Goal: Task Accomplishment & Management: Manage account settings

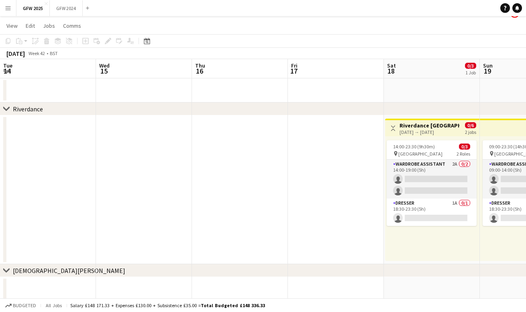
scroll to position [0, 280]
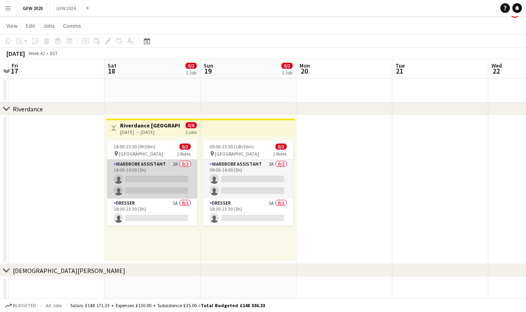
click at [156, 169] on app-card-role "Wardrobe Assistant 2A 0/2 14:00-19:00 (5h) single-neutral-actions single-neutra…" at bounding box center [152, 178] width 90 height 39
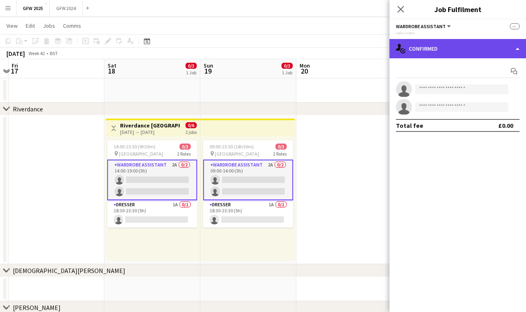
click at [473, 46] on div "single-neutral-actions-check-2 Confirmed" at bounding box center [458, 48] width 137 height 19
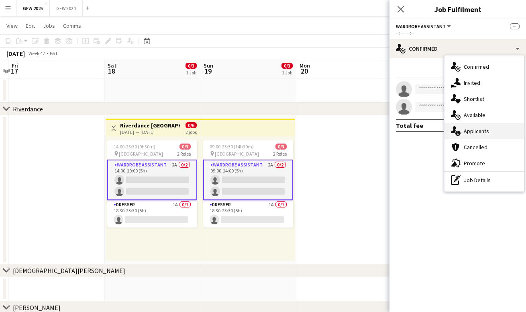
click at [478, 129] on span "Applicants" at bounding box center [476, 130] width 25 height 7
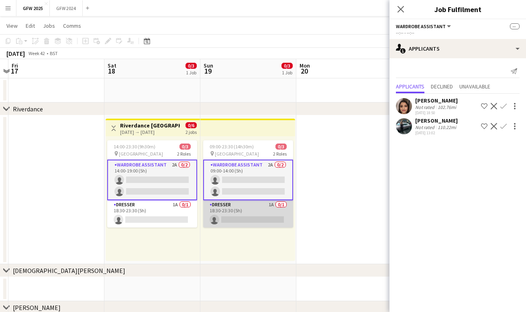
click at [237, 212] on app-card-role "Dresser 1A 0/1 18:30-23:30 (5h) single-neutral-actions" at bounding box center [248, 213] width 90 height 27
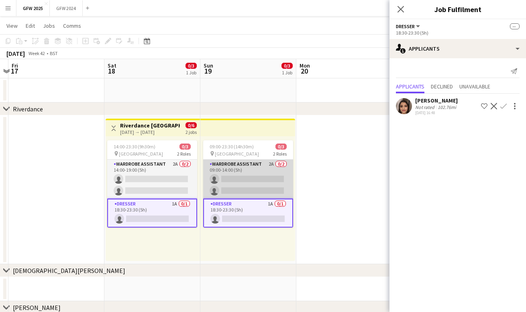
click at [256, 178] on app-card-role "Wardrobe Assistant 2A 0/2 09:00-14:00 (5h) single-neutral-actions single-neutra…" at bounding box center [248, 178] width 90 height 39
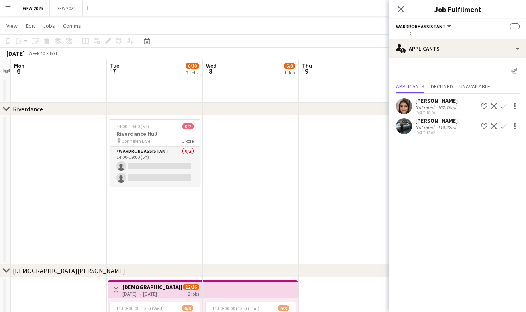
scroll to position [0, 167]
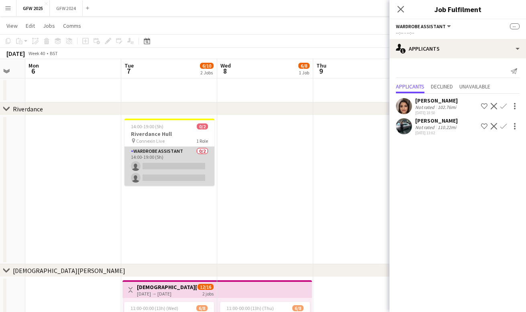
click at [167, 164] on app-card-role "Wardrobe Assistant 0/2 14:00-19:00 (5h) single-neutral-actions single-neutral-a…" at bounding box center [170, 166] width 90 height 39
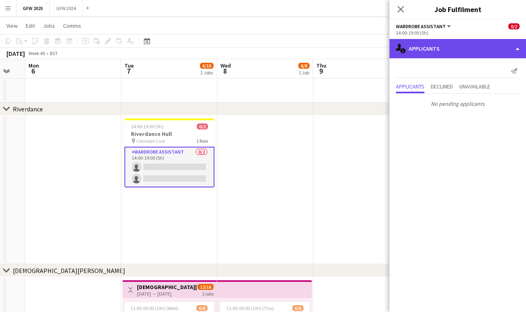
click at [469, 47] on div "single-neutral-actions-information Applicants" at bounding box center [458, 48] width 137 height 19
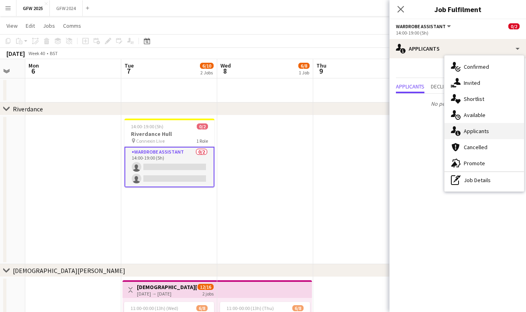
click at [476, 131] on span "Applicants" at bounding box center [476, 130] width 25 height 7
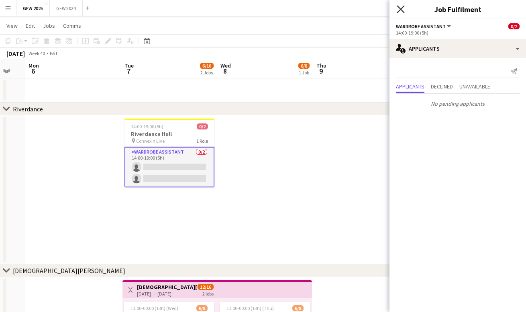
click at [401, 9] on icon at bounding box center [401, 9] width 8 height 8
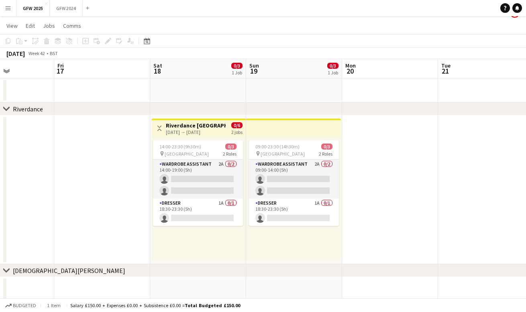
scroll to position [0, 234]
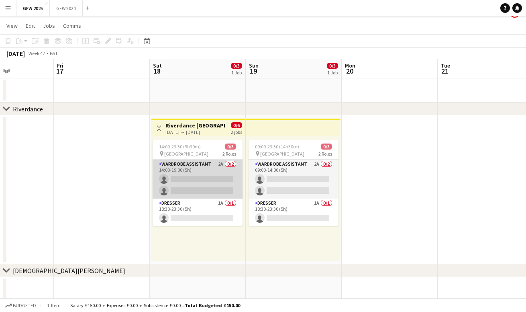
click at [212, 172] on app-card-role "Wardrobe Assistant 2A 0/2 14:00-19:00 (5h) single-neutral-actions single-neutra…" at bounding box center [198, 178] width 90 height 39
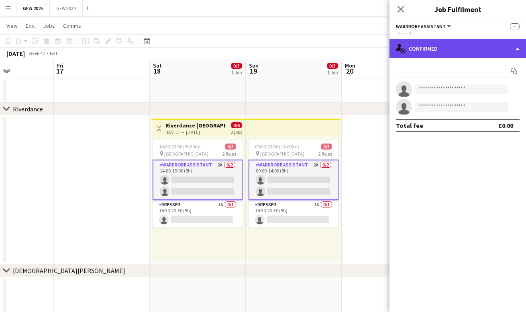
click at [435, 45] on div "single-neutral-actions-check-2 Confirmed" at bounding box center [458, 48] width 137 height 19
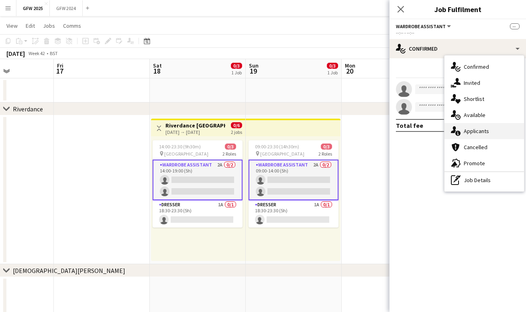
click at [467, 129] on span "Applicants" at bounding box center [476, 130] width 25 height 7
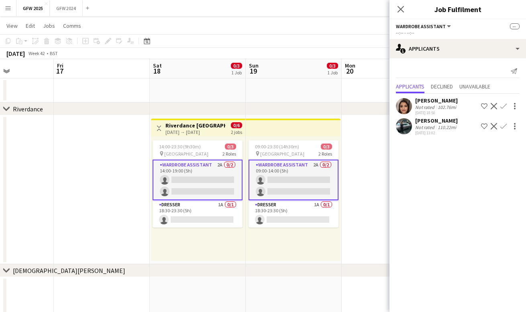
click at [404, 106] on app-user-avatar at bounding box center [404, 106] width 16 height 16
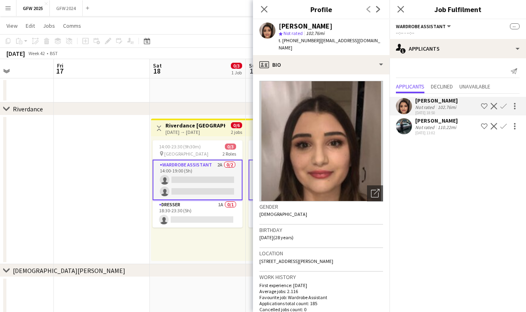
scroll to position [0, 0]
click at [406, 123] on app-user-avatar at bounding box center [404, 126] width 16 height 16
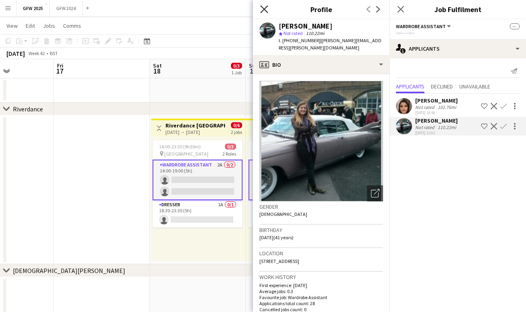
click at [265, 8] on icon at bounding box center [264, 9] width 8 height 8
